Goal: Transaction & Acquisition: Purchase product/service

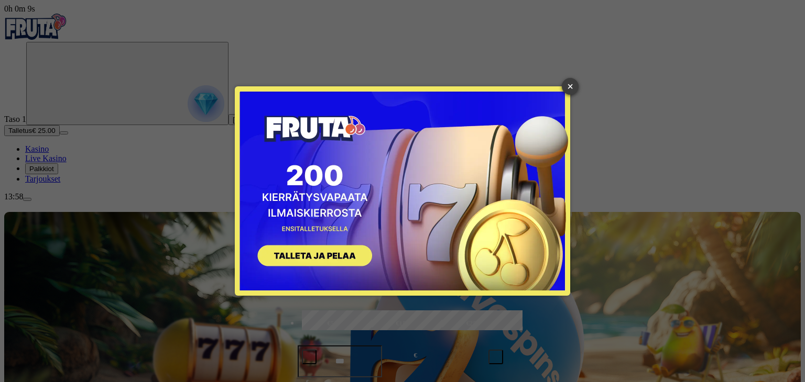
click at [571, 89] on link "×" at bounding box center [570, 86] width 17 height 17
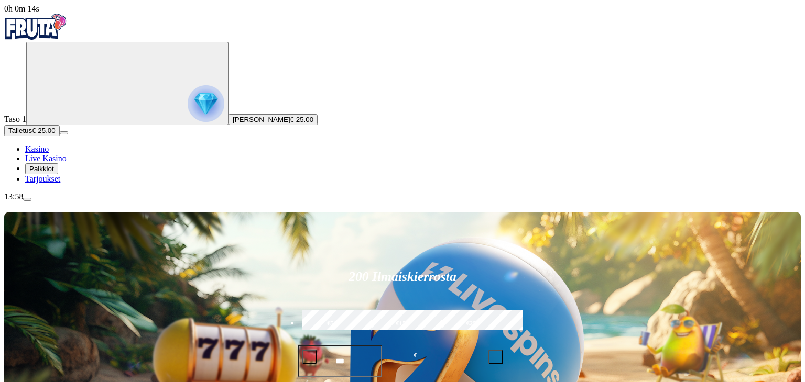
click at [365, 309] on label "€50" at bounding box center [332, 324] width 66 height 30
type input "**"
click at [345, 380] on span "Talleta ja pelaa" at bounding box center [323, 389] width 45 height 19
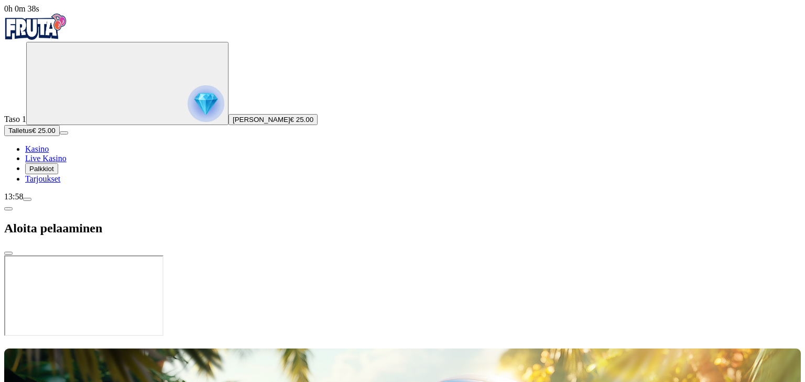
click at [482, 338] on div at bounding box center [402, 338] width 796 height 0
click at [233, 124] on span "[PERSON_NAME]" at bounding box center [262, 120] width 58 height 8
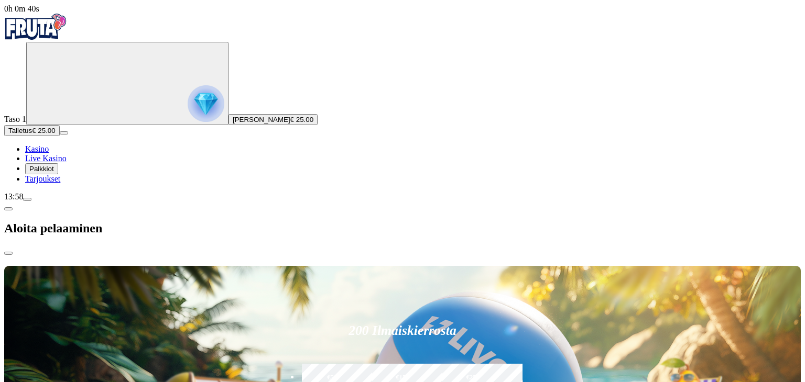
click at [290, 124] on span "€ 25.00" at bounding box center [301, 120] width 23 height 8
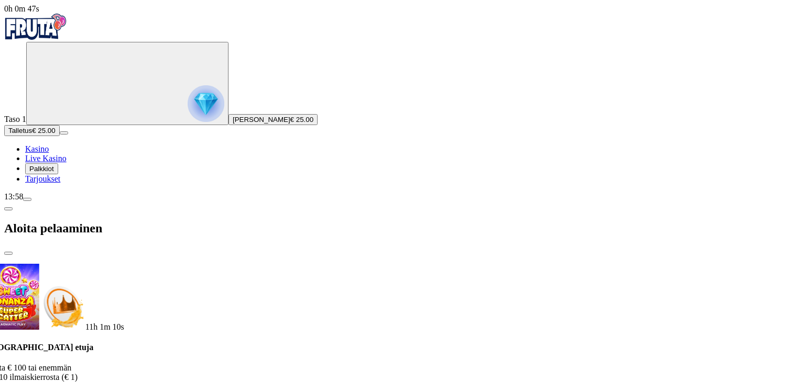
drag, startPoint x: 346, startPoint y: 111, endPoint x: 199, endPoint y: 129, distance: 148.4
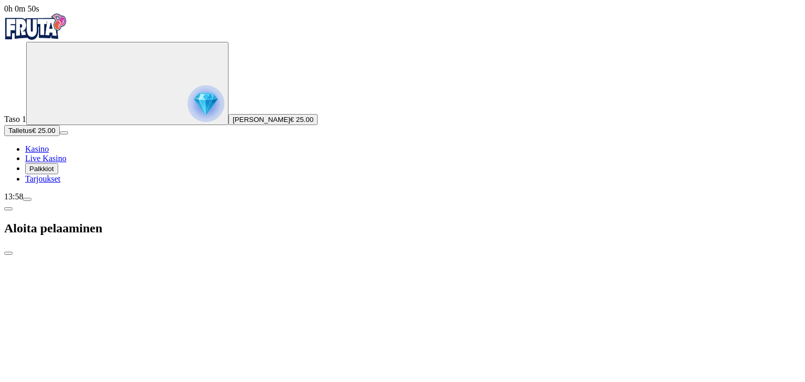
drag, startPoint x: 306, startPoint y: 114, endPoint x: 122, endPoint y: 124, distance: 184.2
drag, startPoint x: 315, startPoint y: 107, endPoint x: 151, endPoint y: 108, distance: 164.5
drag, startPoint x: 247, startPoint y: 105, endPoint x: 442, endPoint y: 106, distance: 195.4
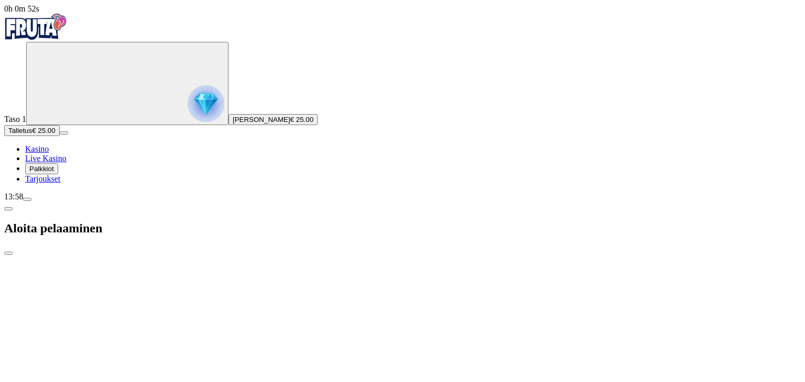
drag, startPoint x: 354, startPoint y: 103, endPoint x: 357, endPoint y: 95, distance: 8.3
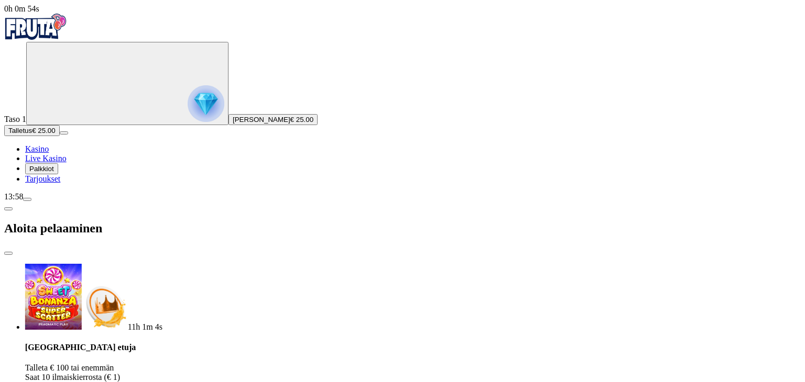
drag, startPoint x: 141, startPoint y: 223, endPoint x: 211, endPoint y: 215, distance: 70.1
type input "***"
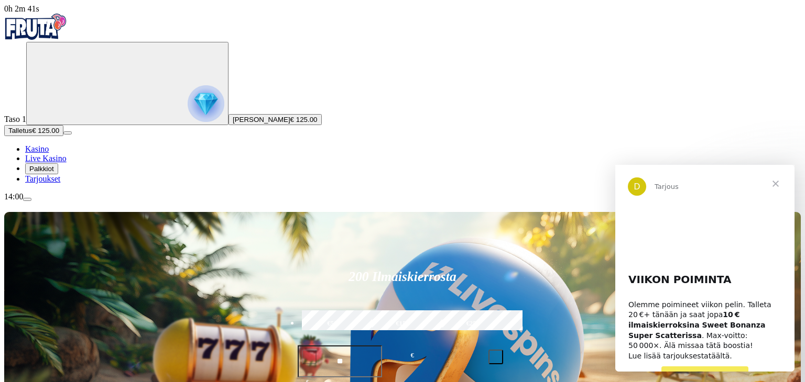
scroll to position [15, 0]
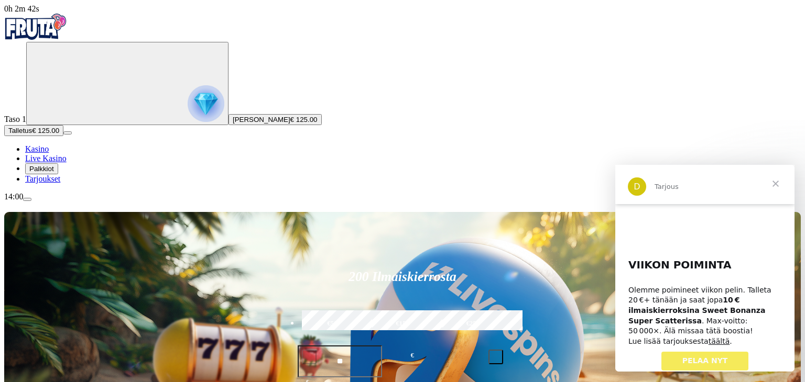
click at [706, 357] on span "PELAA NYT" at bounding box center [705, 361] width 46 height 8
click at [775, 188] on span "Sulje" at bounding box center [776, 184] width 38 height 38
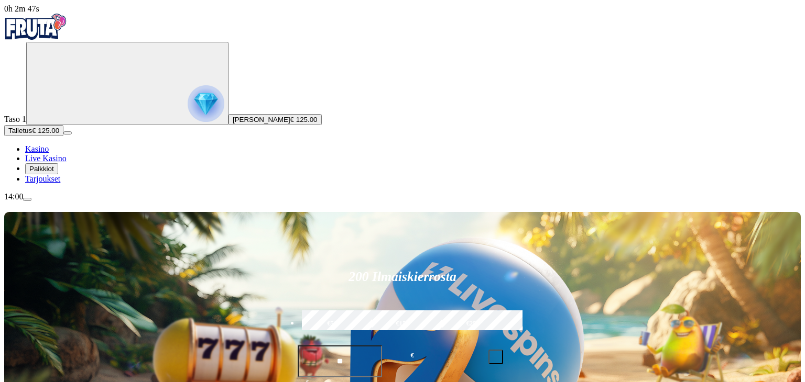
drag, startPoint x: 639, startPoint y: 235, endPoint x: 639, endPoint y: 246, distance: 11.5
type input "**********"
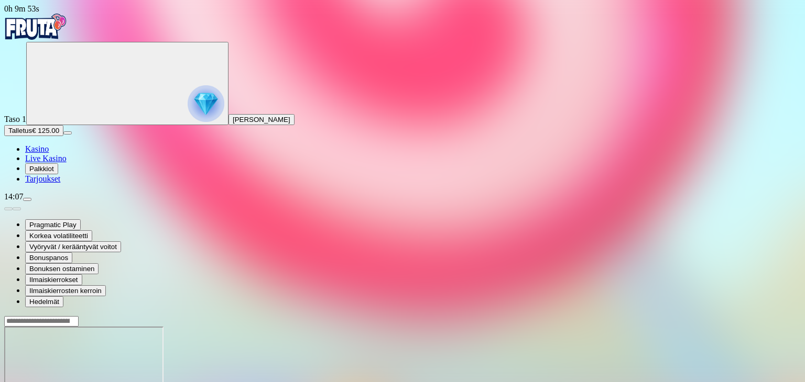
click at [54, 173] on span "Palkkiot" at bounding box center [41, 169] width 25 height 8
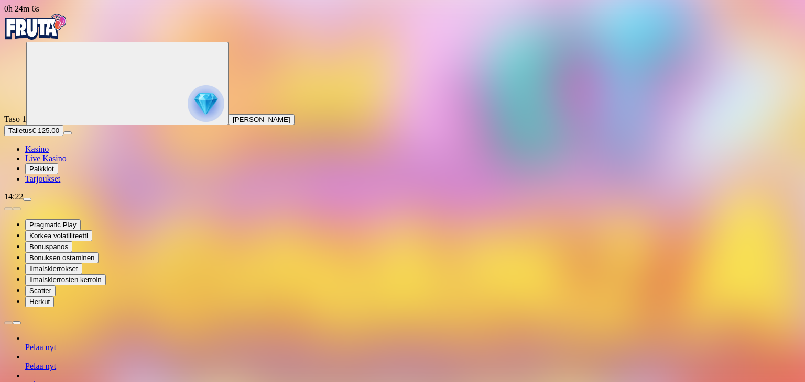
click at [54, 173] on span "Palkkiot" at bounding box center [41, 169] width 25 height 8
